Goal: Task Accomplishment & Management: Complete application form

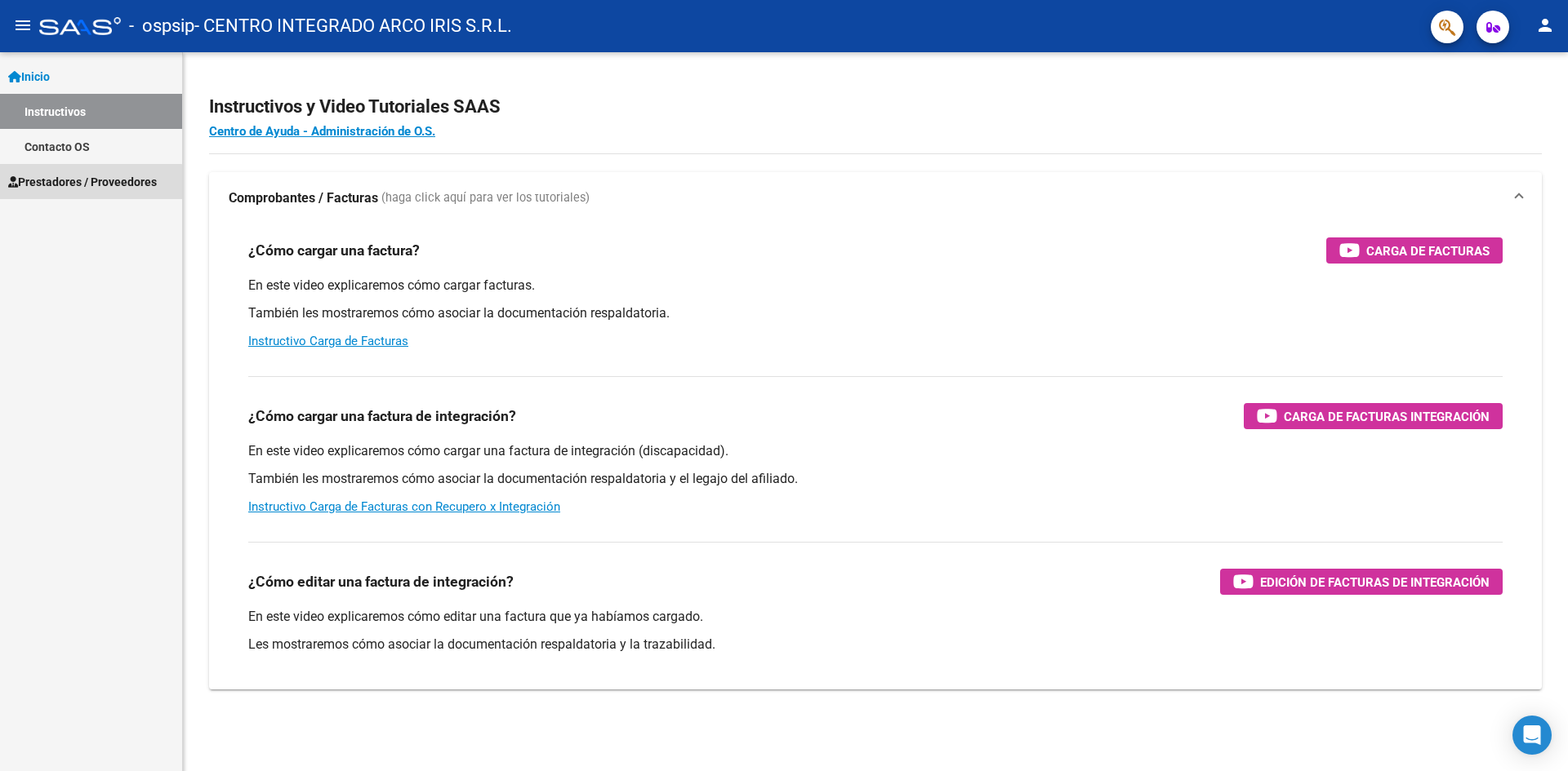
click at [66, 189] on span "Prestadores / Proveedores" at bounding box center [82, 182] width 149 height 18
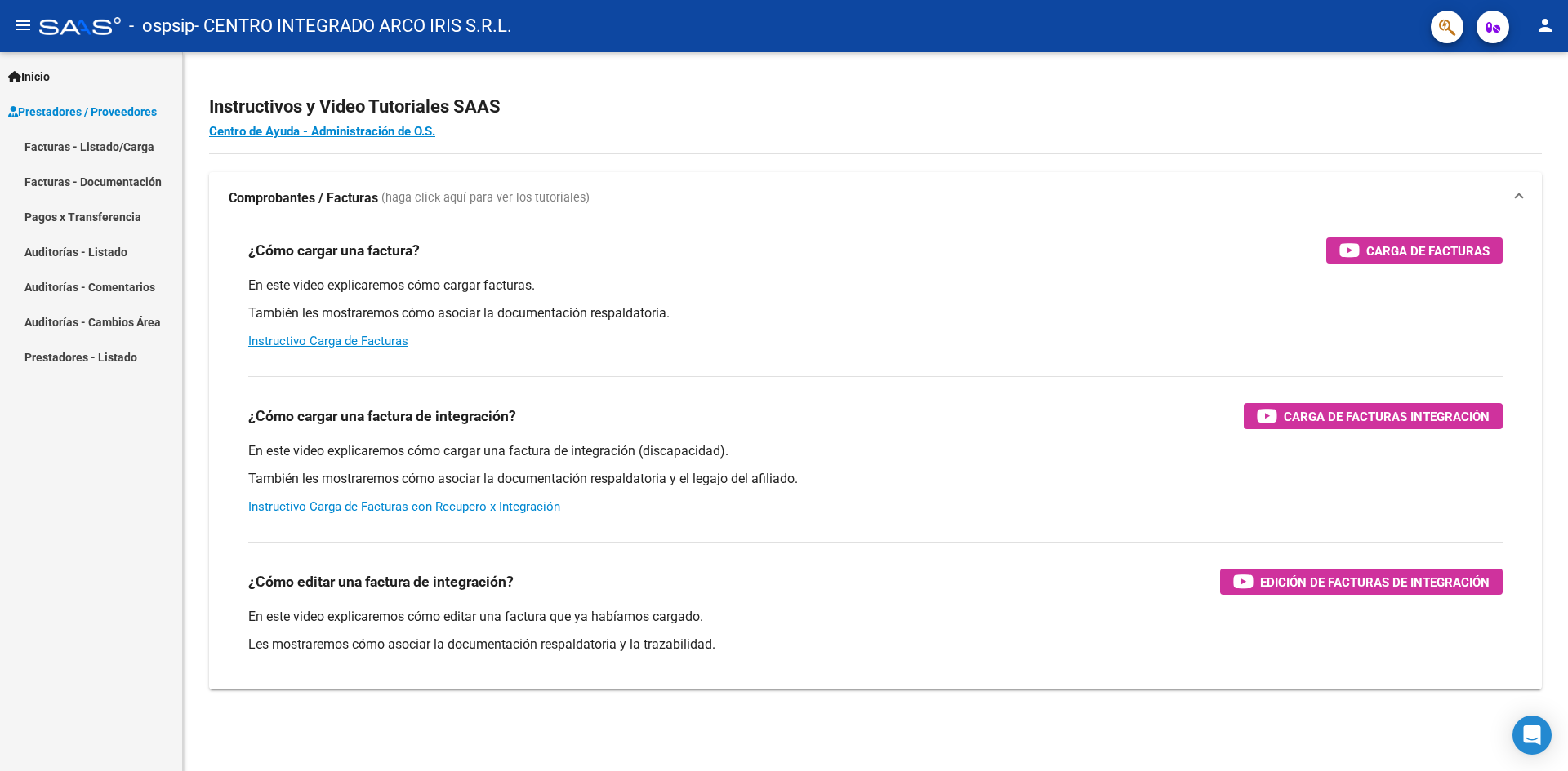
click at [115, 143] on link "Facturas - Listado/Carga" at bounding box center [90, 147] width 182 height 35
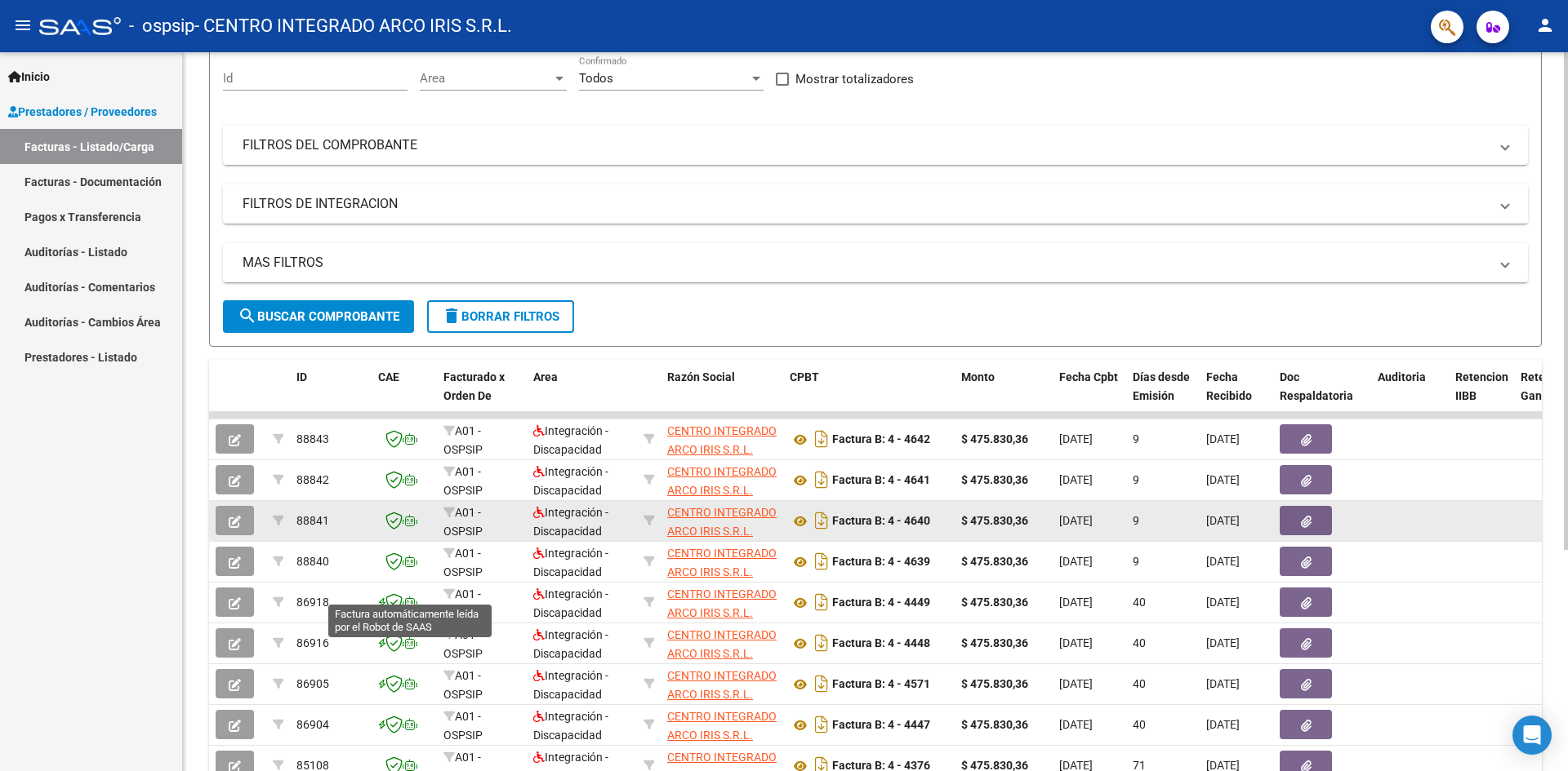
scroll to position [245, 0]
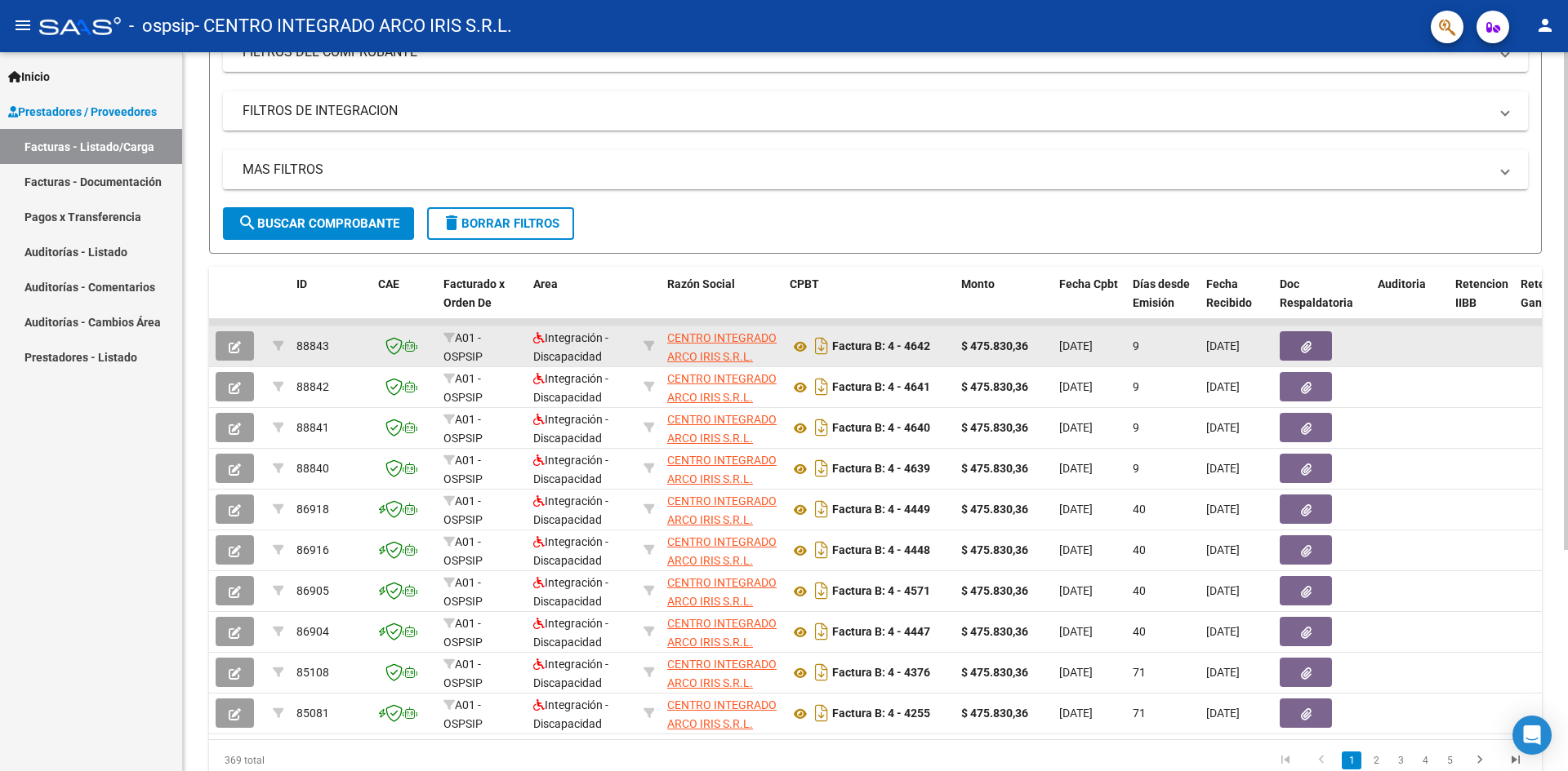
click at [234, 348] on icon "button" at bounding box center [234, 347] width 12 height 12
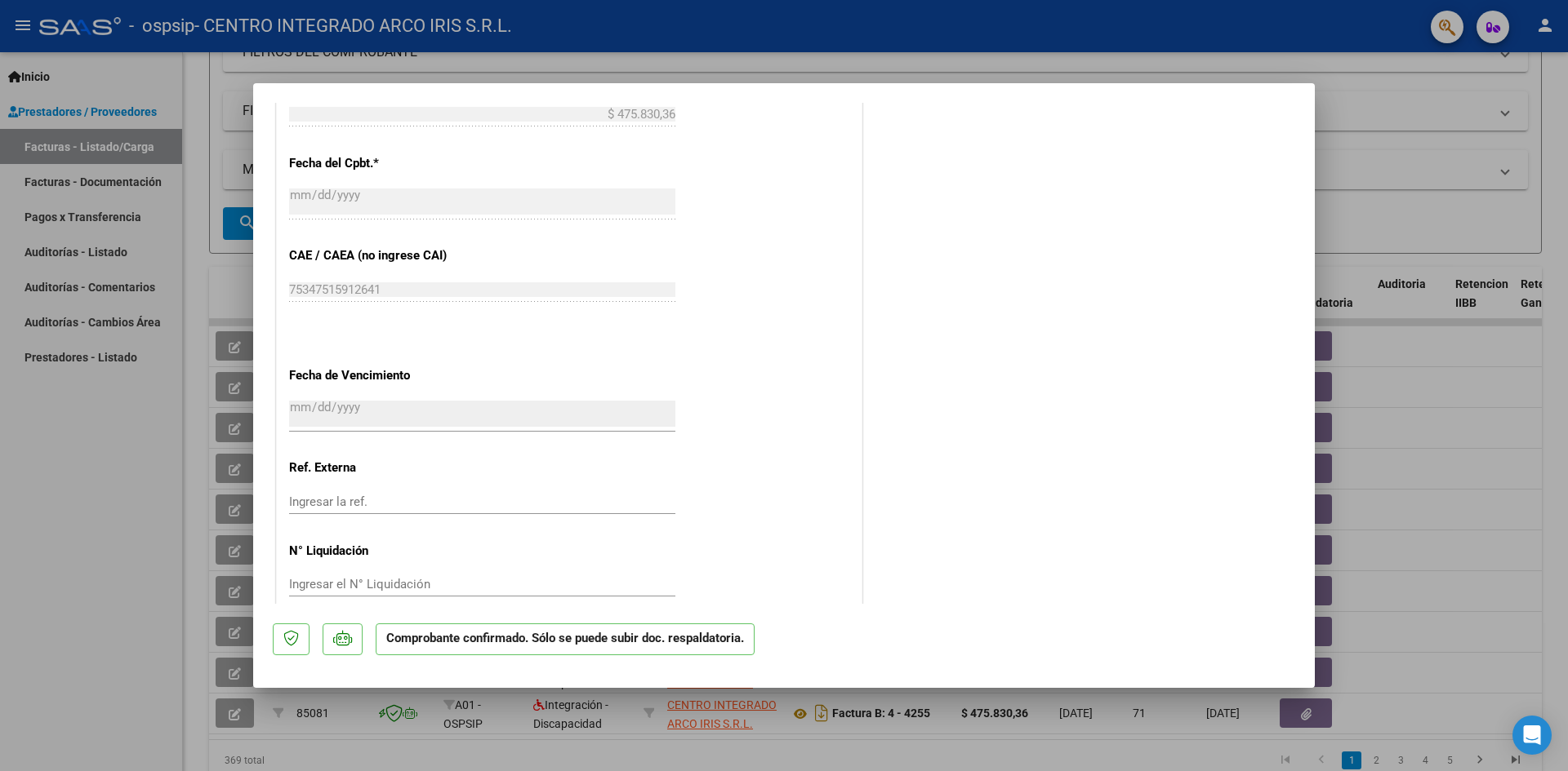
scroll to position [1048, 0]
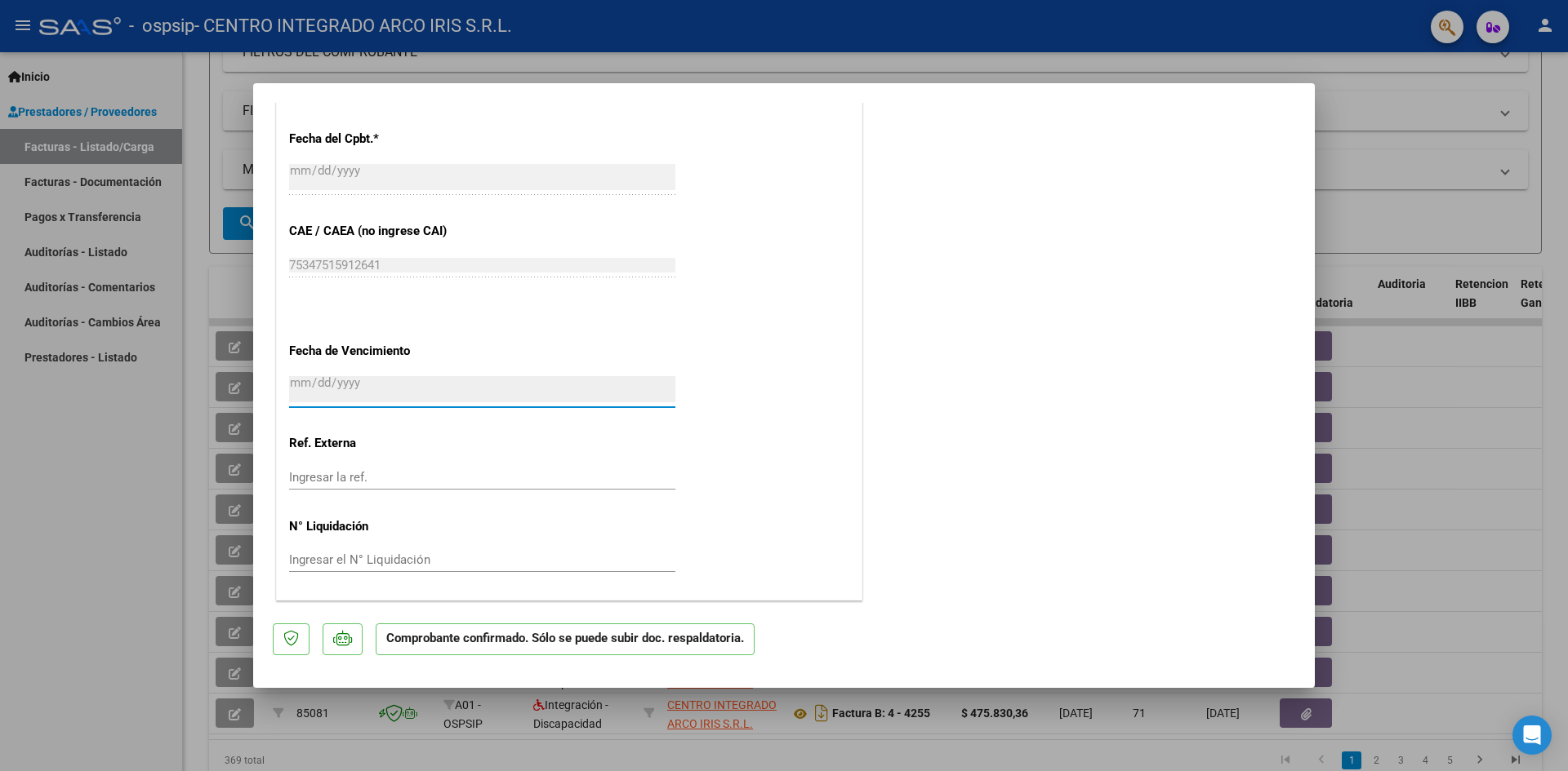
click at [358, 386] on input "[DATE]" at bounding box center [482, 389] width 387 height 27
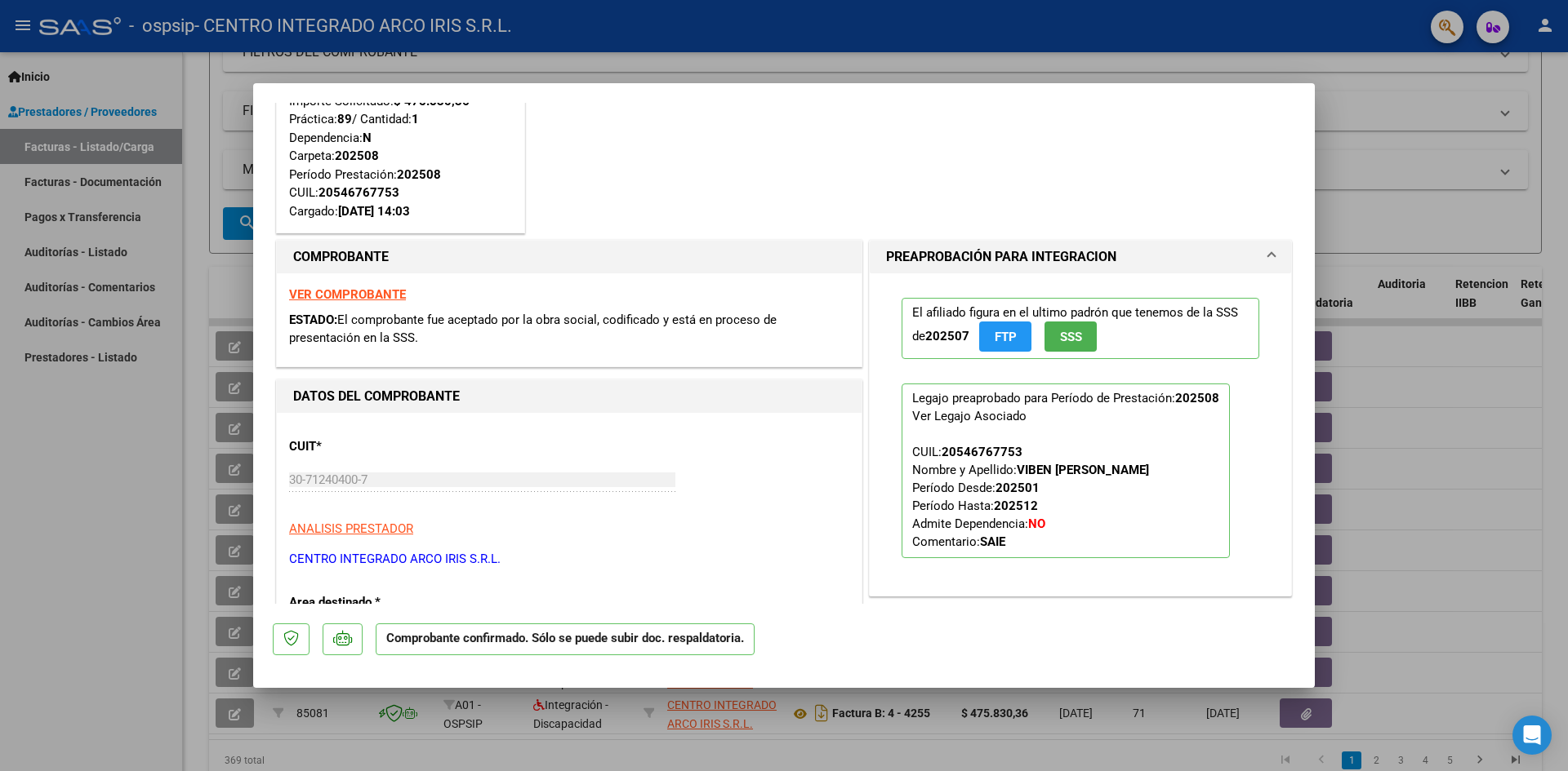
scroll to position [0, 0]
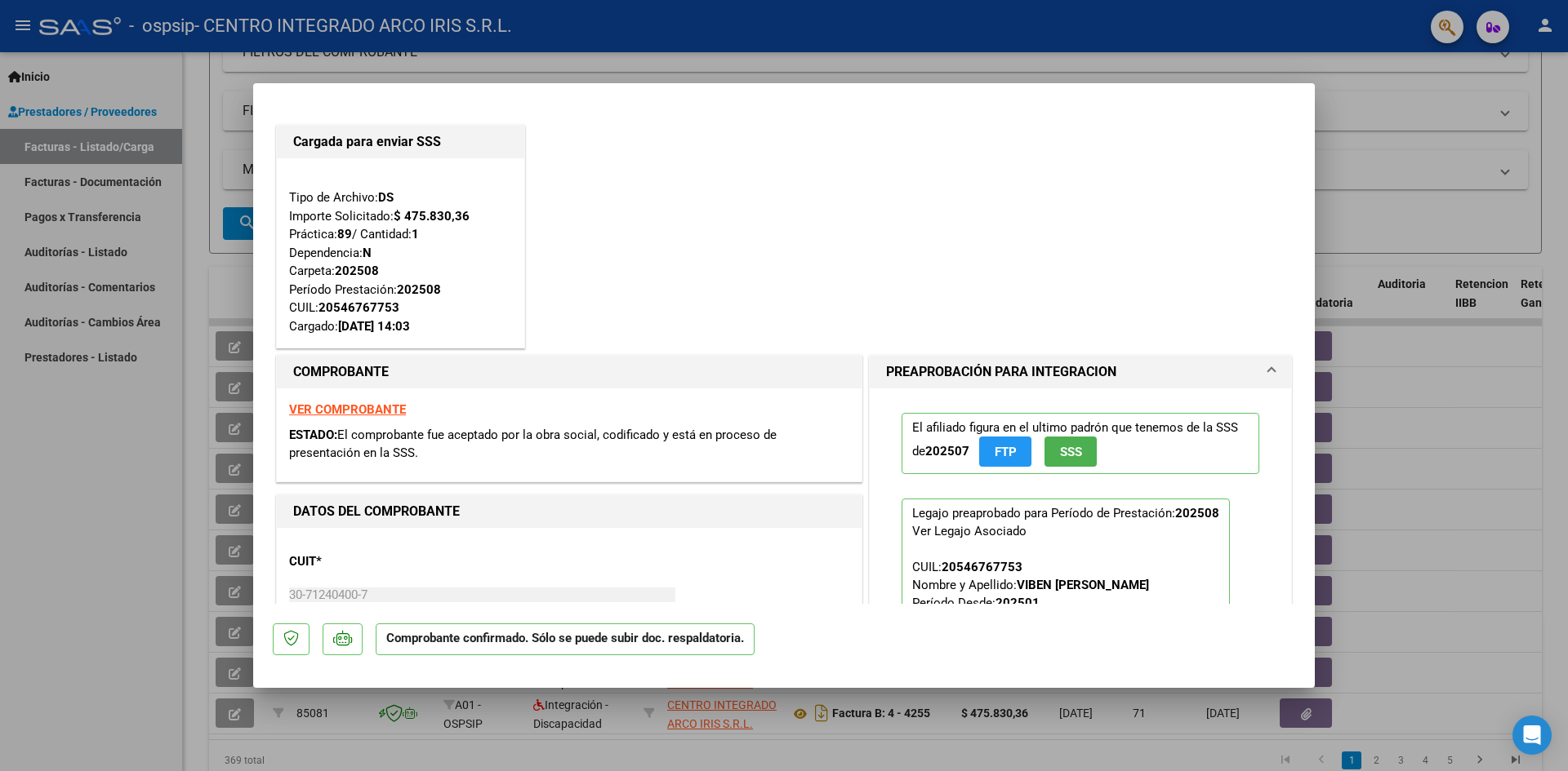
click at [155, 426] on div at bounding box center [784, 386] width 1568 height 771
type input "$ 0,00"
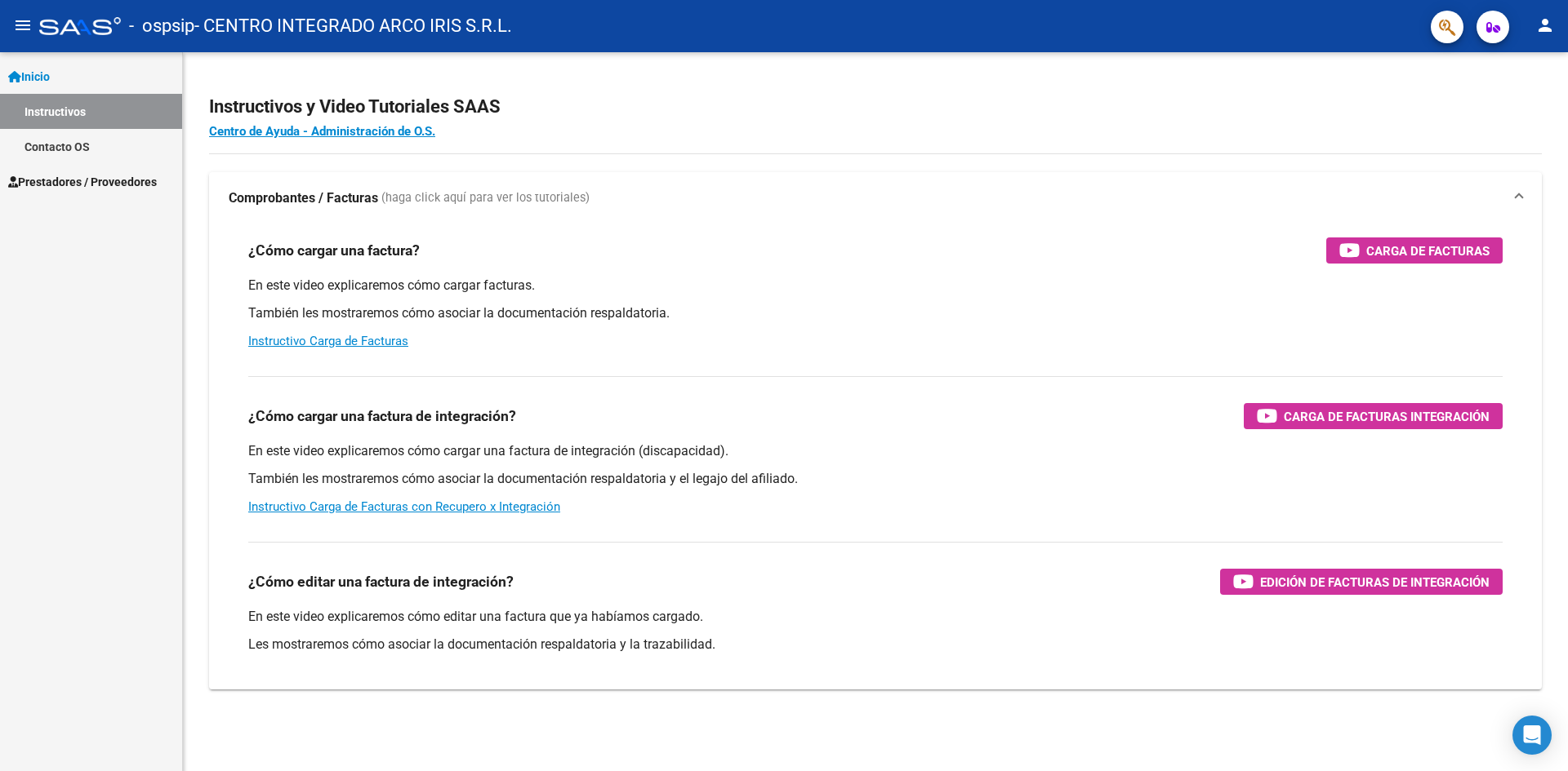
click at [59, 189] on span "Prestadores / Proveedores" at bounding box center [82, 182] width 149 height 18
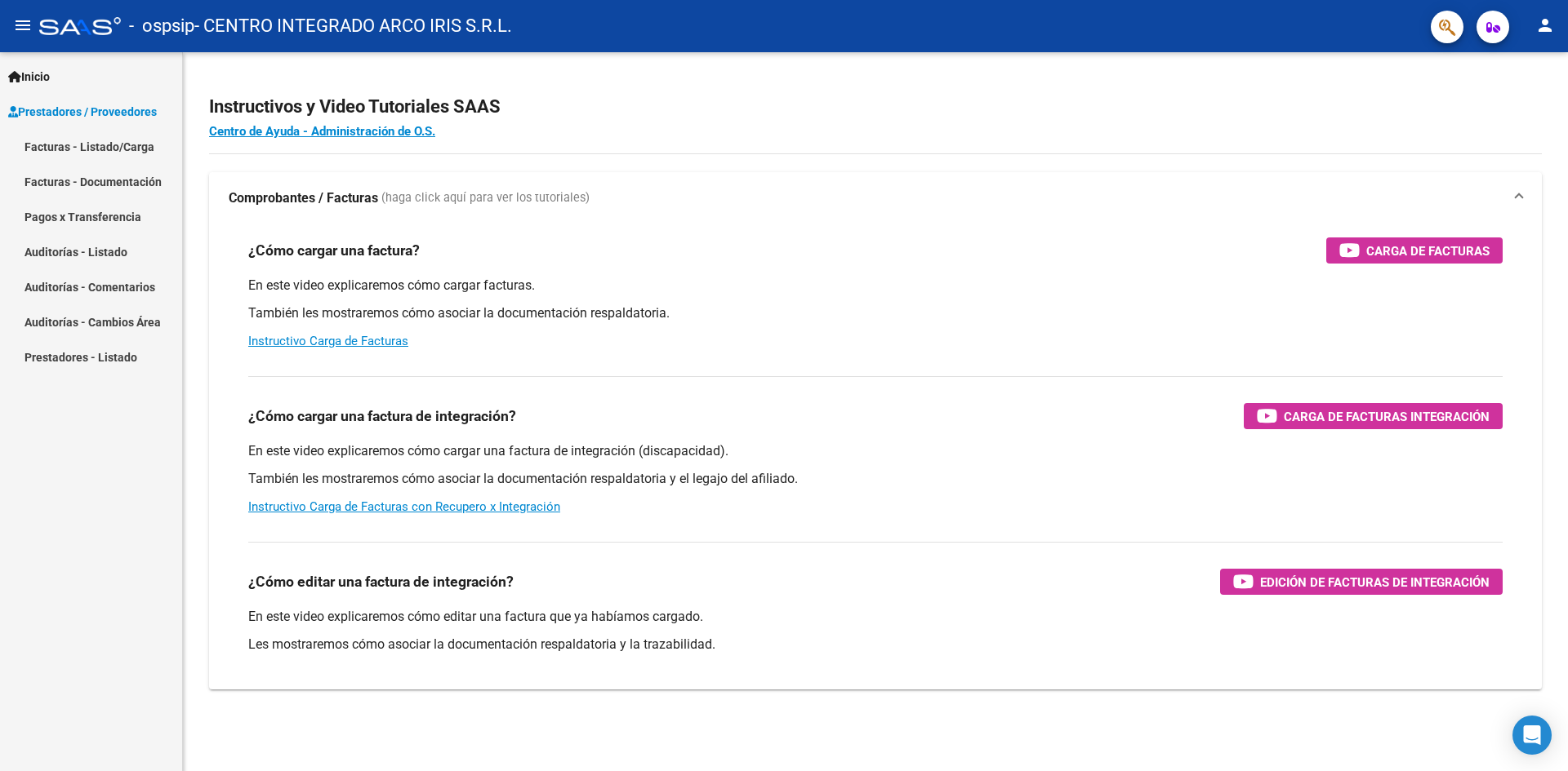
click at [84, 156] on link "Facturas - Listado/Carga" at bounding box center [90, 147] width 182 height 35
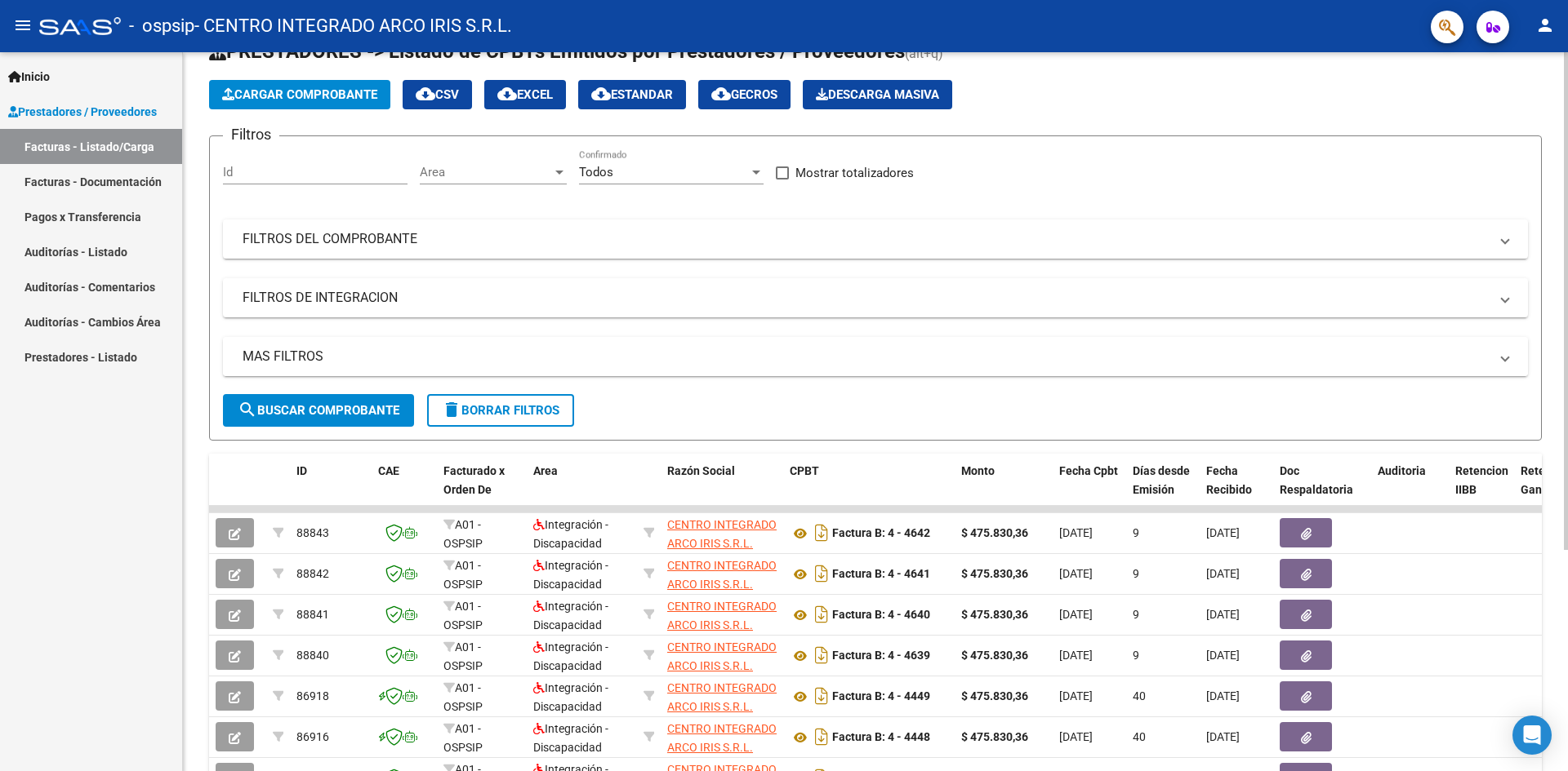
scroll to position [82, 0]
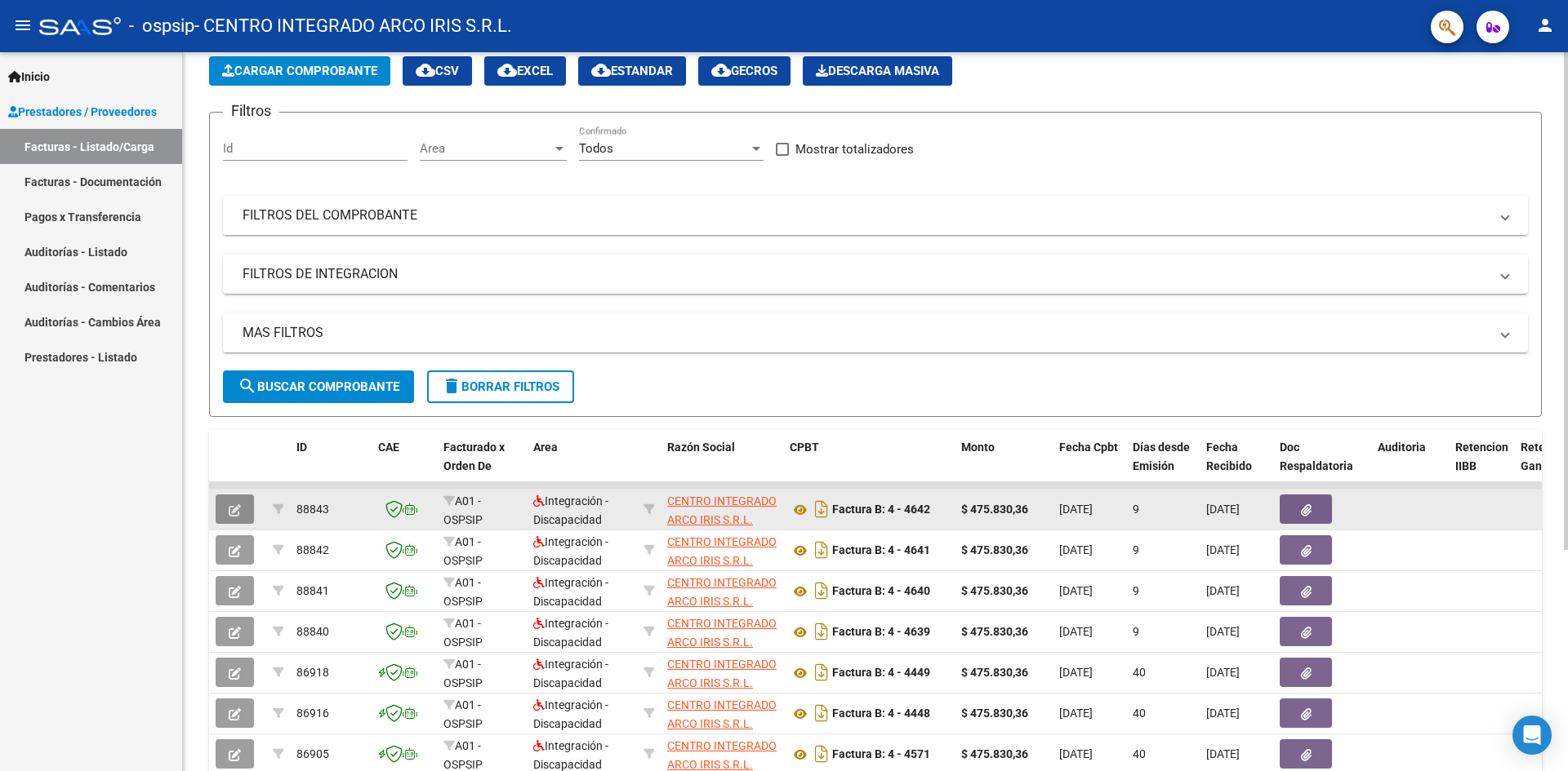
click at [243, 512] on button "button" at bounding box center [234, 509] width 38 height 30
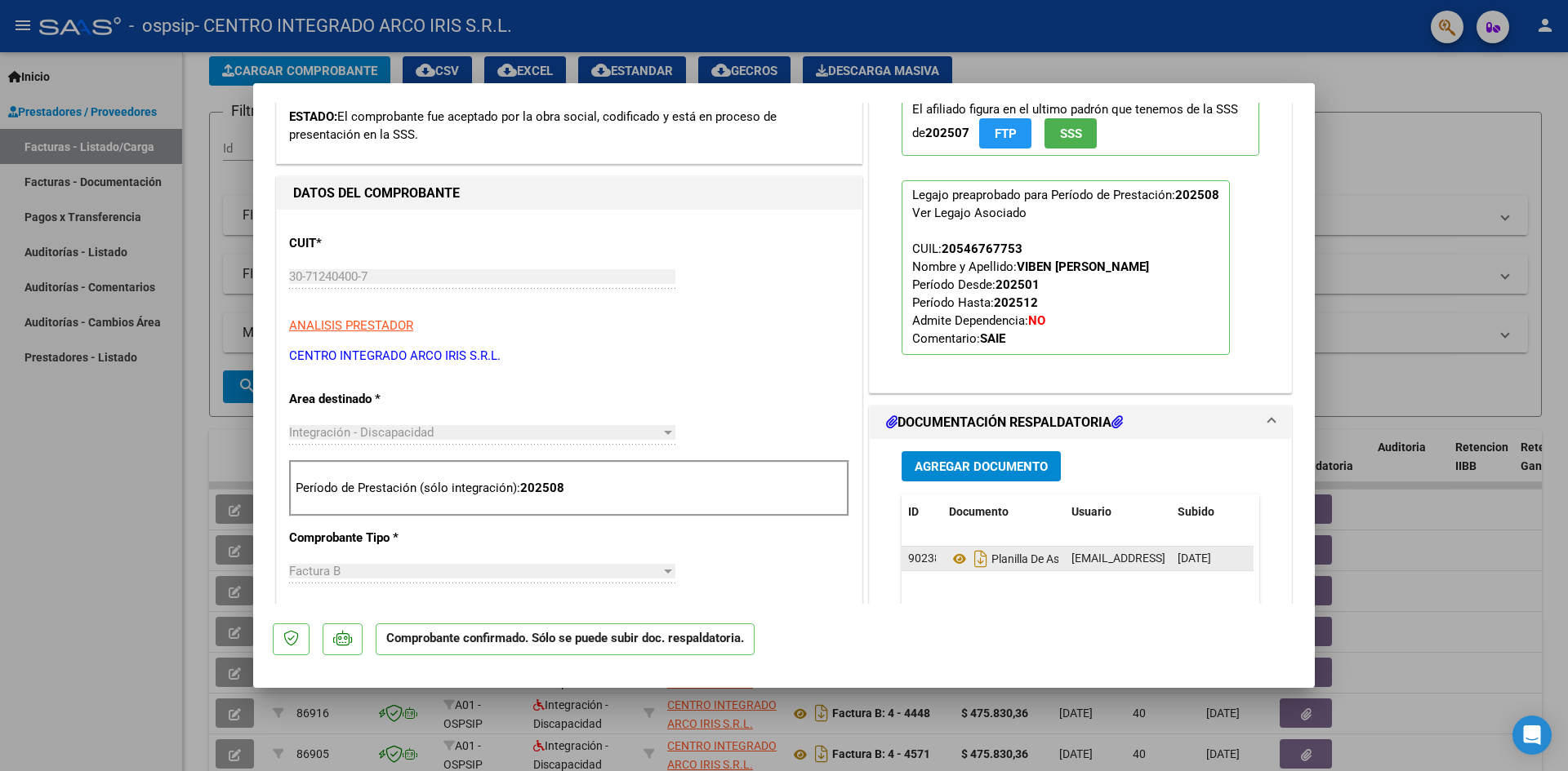
scroll to position [326, 0]
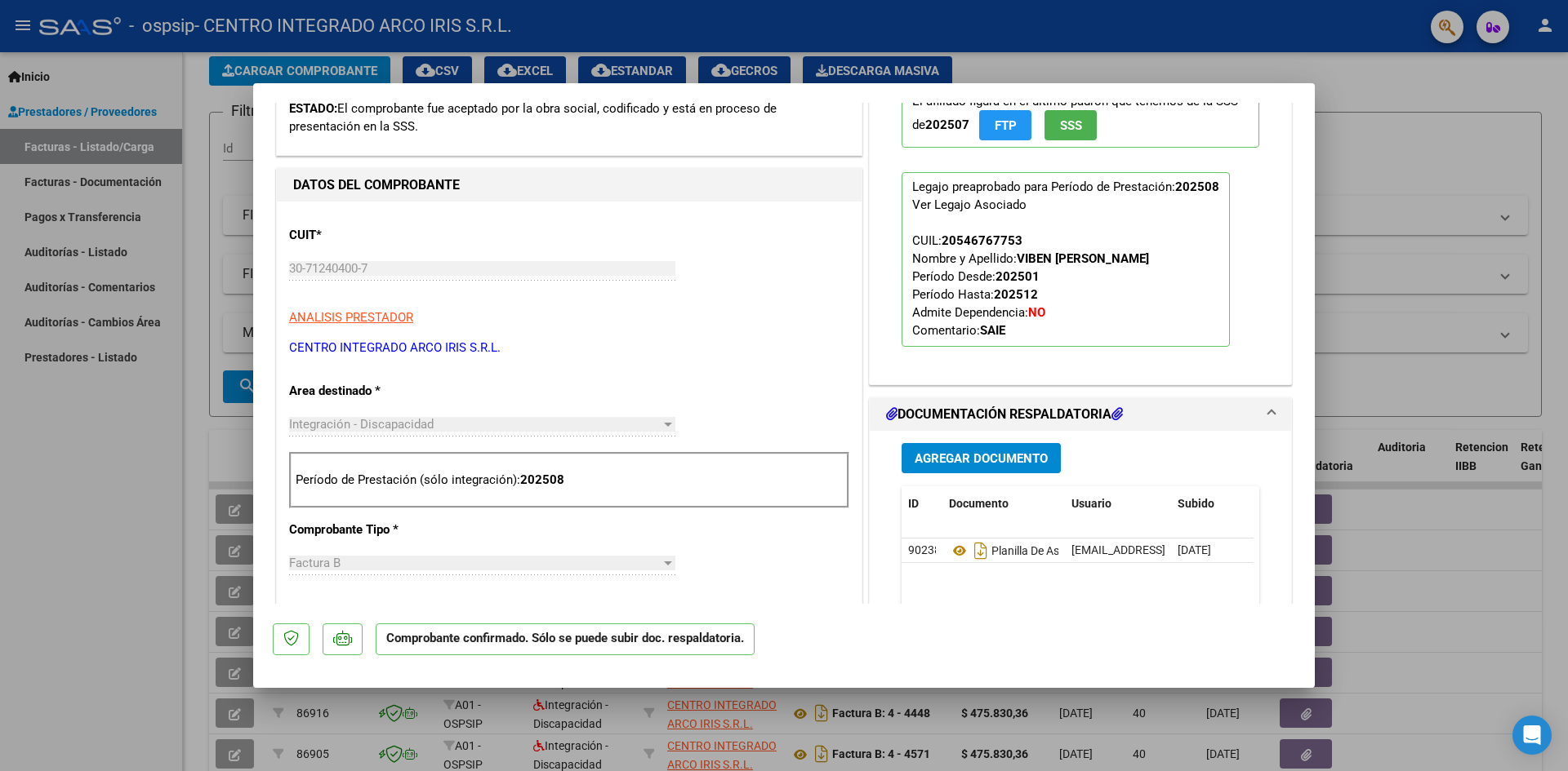
click at [1378, 180] on div at bounding box center [784, 386] width 1568 height 771
type input "$ 0,00"
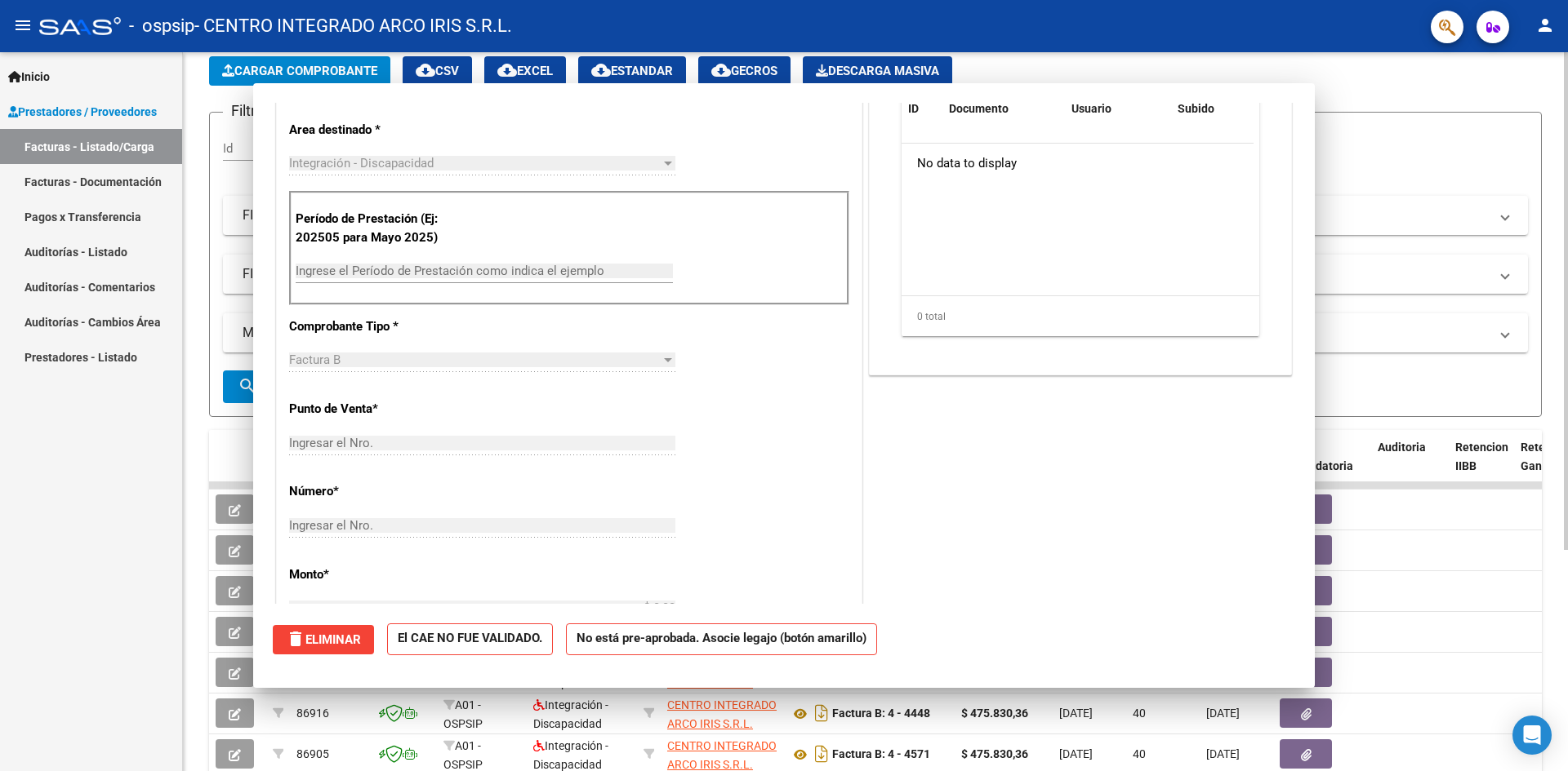
scroll to position [0, 0]
